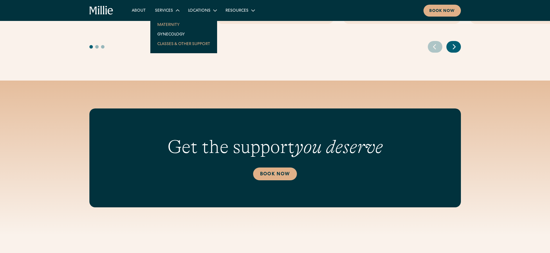
scroll to position [665, 0]
click at [165, 28] on link "Maternity" at bounding box center [184, 25] width 62 height 10
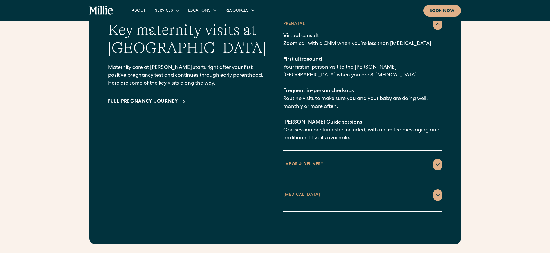
scroll to position [868, 0]
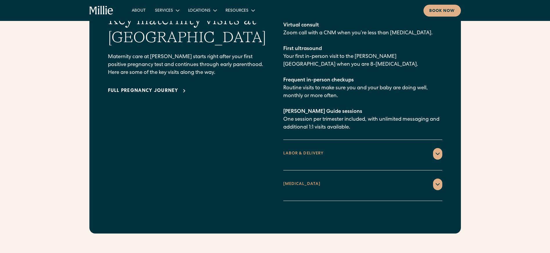
click at [318, 148] on div "LABOR & DELIVERY" at bounding box center [362, 154] width 159 height 12
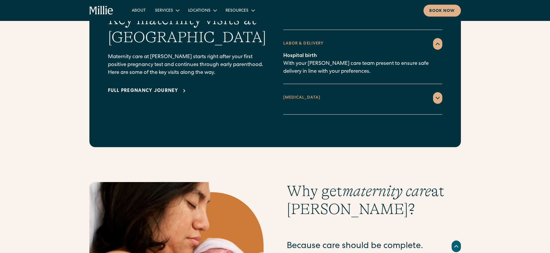
click at [377, 92] on div "POSTPARTUM" at bounding box center [362, 98] width 159 height 12
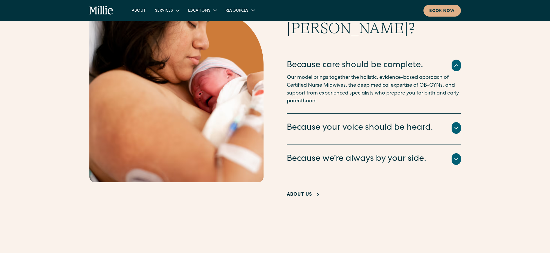
scroll to position [1122, 0]
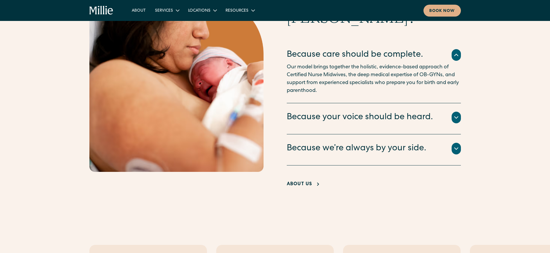
click at [299, 181] on div "About Us" at bounding box center [300, 184] width 26 height 7
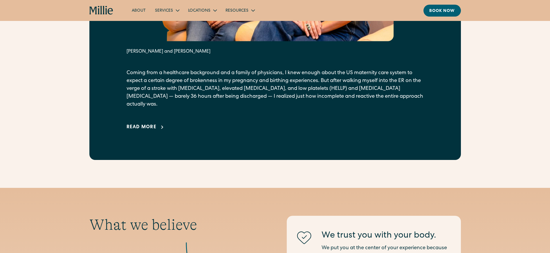
scroll to position [427, 0]
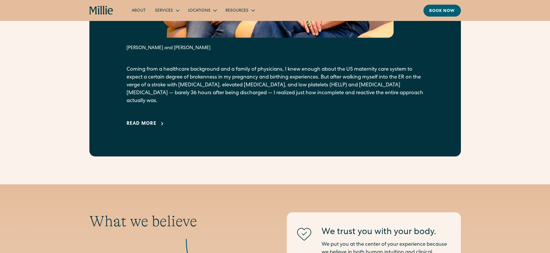
click at [143, 120] on div "Read more" at bounding box center [142, 123] width 30 height 7
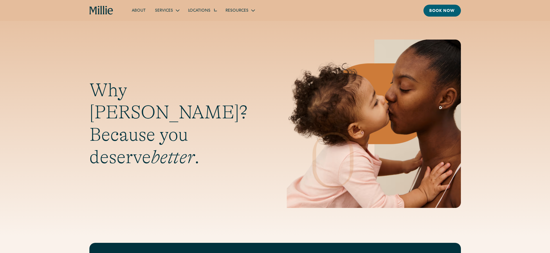
scroll to position [0, 0]
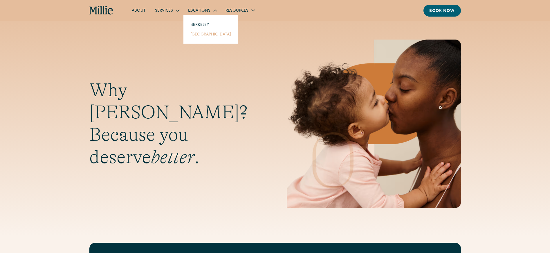
click at [199, 34] on link "[GEOGRAPHIC_DATA]" at bounding box center [211, 34] width 50 height 10
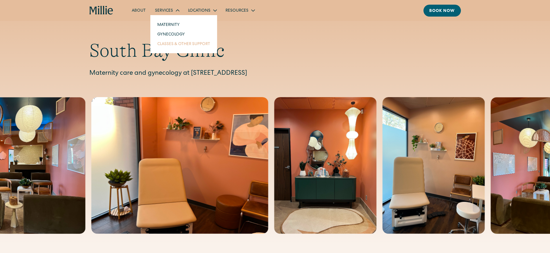
click at [178, 46] on link "Classes & Other Support" at bounding box center [184, 44] width 62 height 10
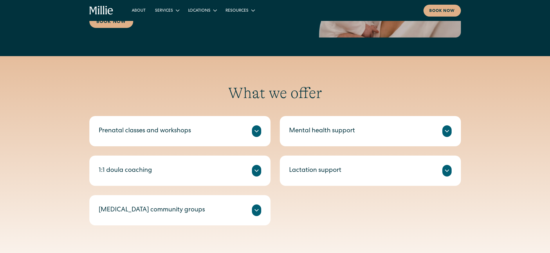
scroll to position [236, 0]
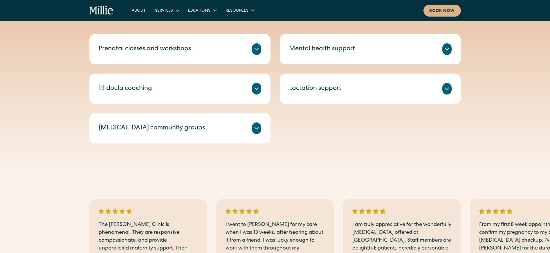
click at [247, 49] on div "Prenatal classes and workshops" at bounding box center [180, 49] width 163 height 12
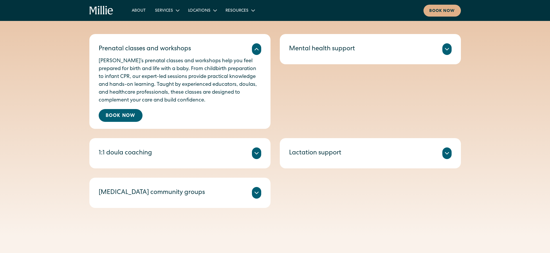
click at [176, 155] on div "1:1 doula coaching" at bounding box center [180, 153] width 163 height 12
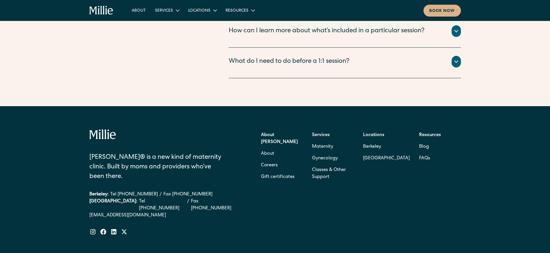
scroll to position [1005, 0]
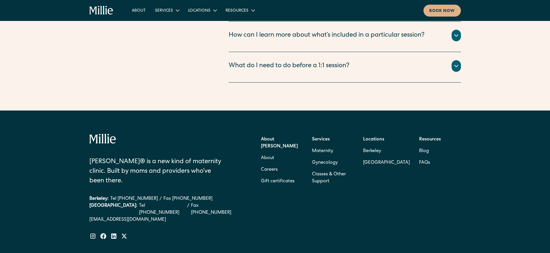
click at [336, 61] on div "What do I need to do before a 1:1 session?" at bounding box center [289, 66] width 121 height 10
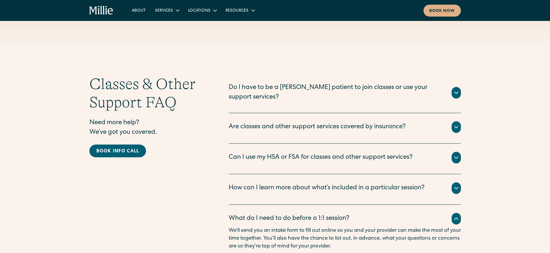
scroll to position [852, 0]
click at [309, 183] on div "How can I learn more about what’s included in a particular session?" at bounding box center [327, 188] width 196 height 10
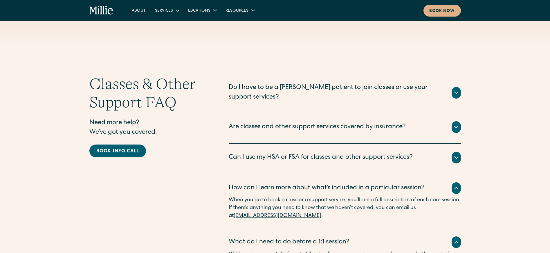
click at [316, 122] on div "Are classes and other support services covered by insurance?" at bounding box center [317, 127] width 177 height 10
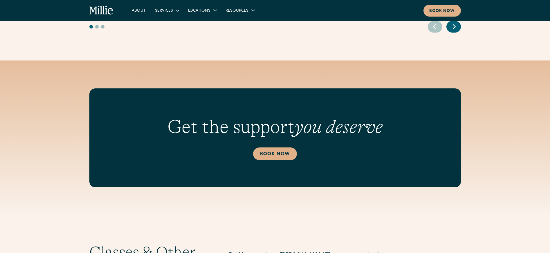
scroll to position [682, 0]
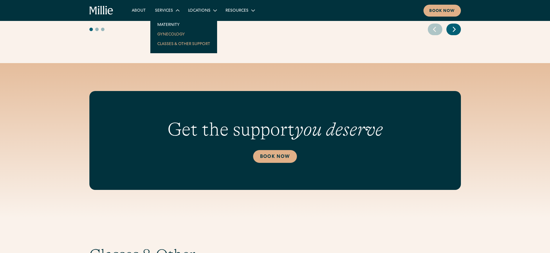
click at [175, 34] on link "Gynecology" at bounding box center [184, 34] width 62 height 10
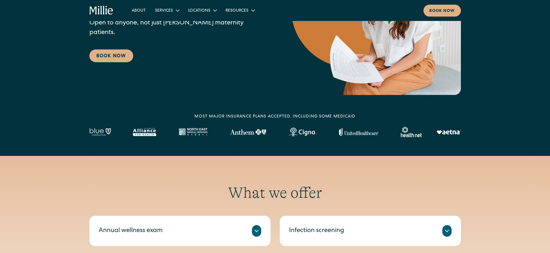
scroll to position [84, 0]
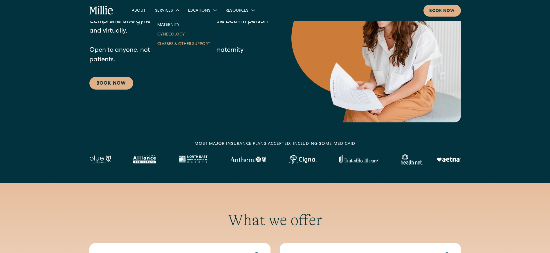
click at [165, 45] on link "Classes & Other Support" at bounding box center [184, 44] width 62 height 10
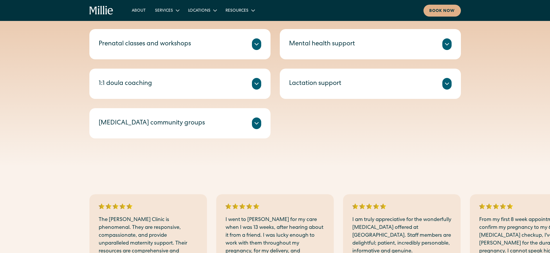
scroll to position [239, 0]
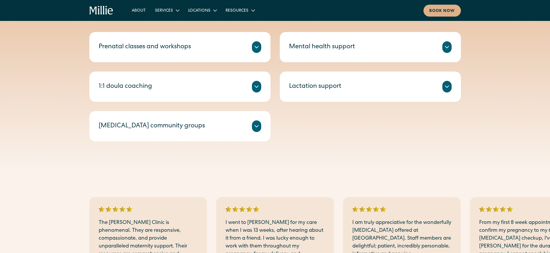
click at [243, 83] on div "1:1 doula coaching" at bounding box center [180, 87] width 163 height 12
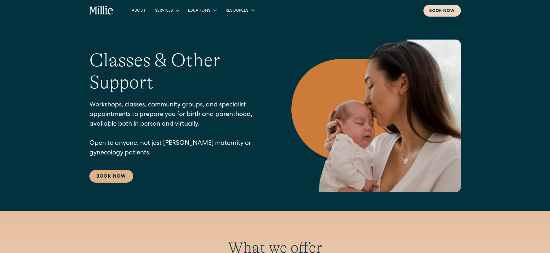
scroll to position [0, 0]
